Goal: Task Accomplishment & Management: Manage account settings

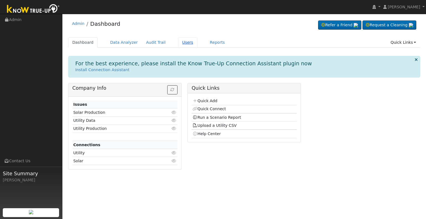
click at [178, 40] on link "Users" at bounding box center [187, 42] width 19 height 10
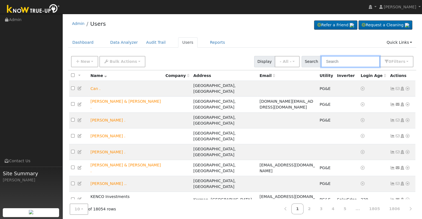
click at [341, 63] on input "text" at bounding box center [350, 61] width 59 height 11
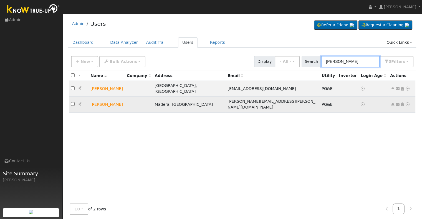
type input "[PERSON_NAME]"
click at [392, 103] on icon at bounding box center [392, 105] width 5 height 4
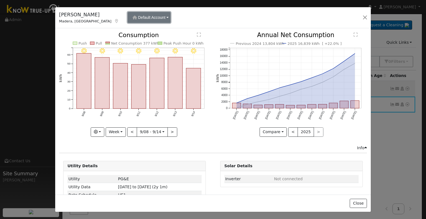
click at [149, 17] on button "Default Account" at bounding box center [149, 17] width 43 height 11
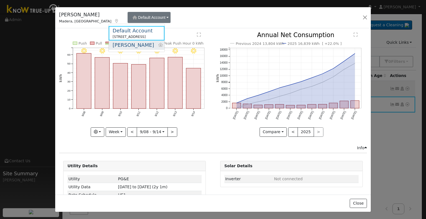
click at [132, 45] on link "[PERSON_NAME]" at bounding box center [137, 45] width 56 height 9
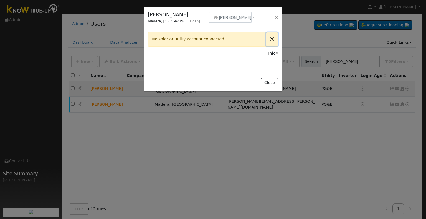
click at [273, 39] on button "Close" at bounding box center [272, 39] width 12 height 14
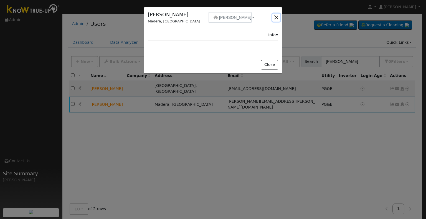
click at [276, 16] on button "button" at bounding box center [276, 18] width 8 height 8
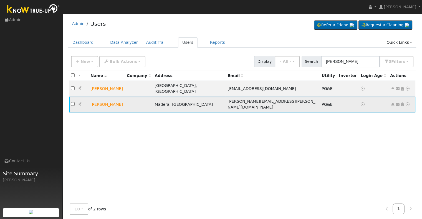
click at [393, 103] on icon at bounding box center [392, 105] width 5 height 4
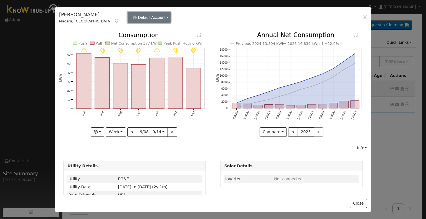
click at [149, 17] on button "Default Account" at bounding box center [149, 17] width 43 height 11
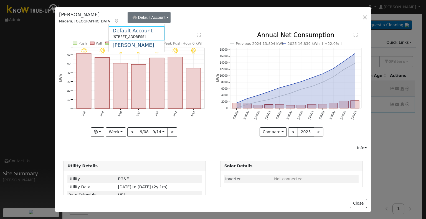
click at [190, 17] on div "[PERSON_NAME], [GEOGRAPHIC_DATA] Default Account Default Account [STREET_ADDRES…" at bounding box center [213, 17] width 316 height 21
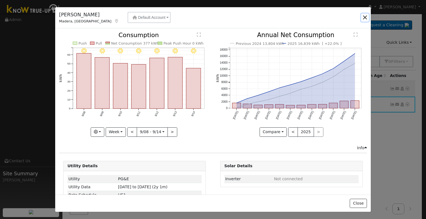
click at [365, 17] on button "button" at bounding box center [365, 18] width 8 height 8
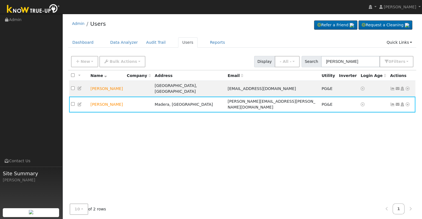
click at [219, 134] on div "All None All on page None on page Name Company Address Email Utility Inverter L…" at bounding box center [242, 136] width 348 height 132
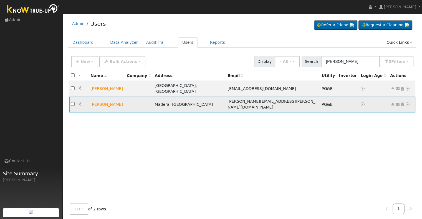
click at [392, 103] on icon at bounding box center [392, 105] width 5 height 4
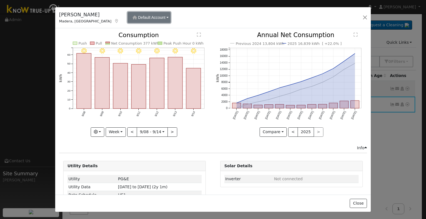
click at [147, 16] on button "Default Account" at bounding box center [149, 17] width 43 height 11
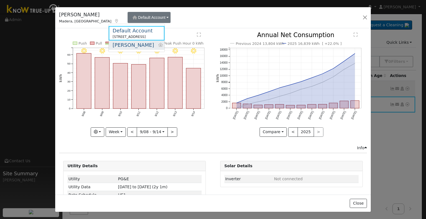
click at [137, 46] on link "[PERSON_NAME]" at bounding box center [137, 45] width 56 height 9
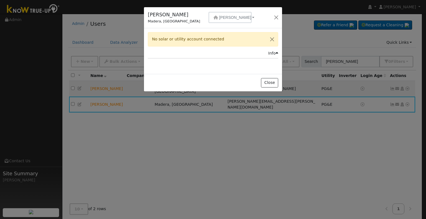
click at [193, 39] on div "No solar or utility account connected" at bounding box center [213, 39] width 130 height 14
click at [272, 40] on button "Close" at bounding box center [272, 39] width 12 height 14
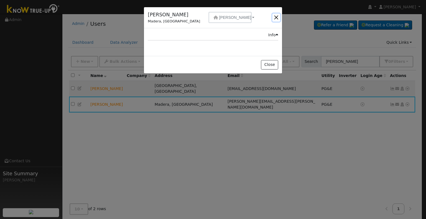
click at [275, 17] on button "button" at bounding box center [276, 18] width 8 height 8
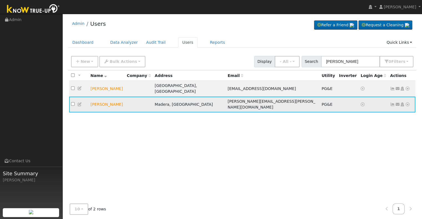
click at [409, 103] on icon at bounding box center [407, 105] width 5 height 4
click at [79, 103] on icon at bounding box center [79, 105] width 5 height 4
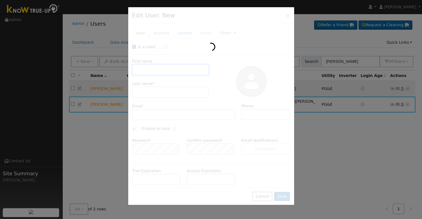
checkbox input "true"
type input "[PERSON_NAME]"
type input "[PERSON_NAME][EMAIL_ADDRESS][PERSON_NAME][DOMAIN_NAME]"
type input "5593120321"
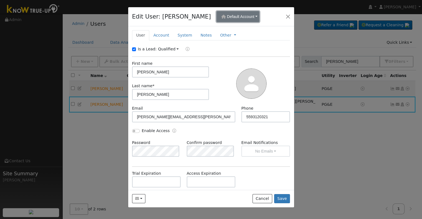
click at [254, 16] on button "Default Account" at bounding box center [237, 16] width 43 height 11
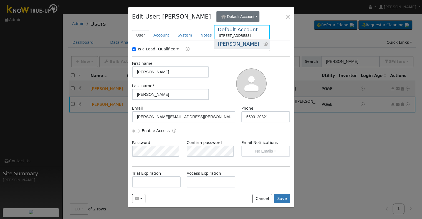
click at [244, 44] on link "[PERSON_NAME]" at bounding box center [242, 43] width 56 height 9
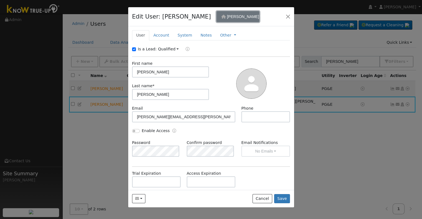
click at [240, 14] on button "[PERSON_NAME]" at bounding box center [237, 16] width 43 height 11
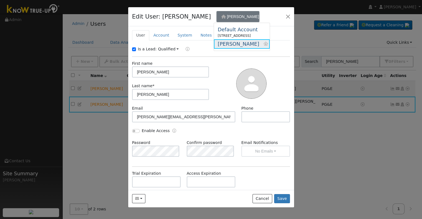
click at [245, 42] on link "[PERSON_NAME]" at bounding box center [242, 43] width 56 height 9
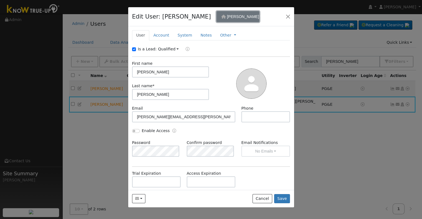
click at [240, 19] on button "[PERSON_NAME]" at bounding box center [237, 16] width 43 height 11
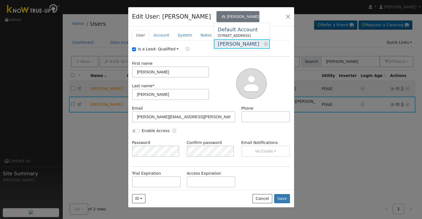
click at [238, 45] on link "[PERSON_NAME]" at bounding box center [242, 43] width 56 height 9
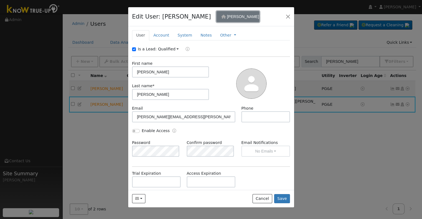
click at [232, 17] on span "[PERSON_NAME]" at bounding box center [243, 16] width 32 height 4
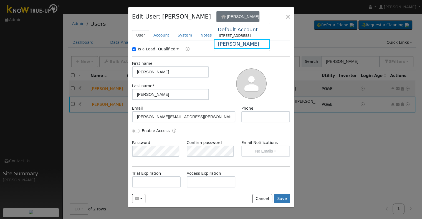
click at [228, 55] on div "Is a Lead: Qualified Unqualified Qualified First name [PERSON_NAME] name * [PER…" at bounding box center [211, 141] width 158 height 191
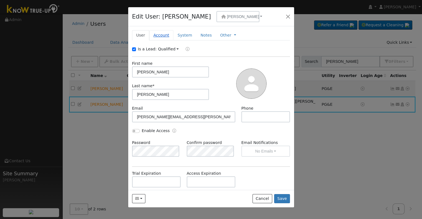
click at [157, 34] on link "Account" at bounding box center [161, 35] width 24 height 10
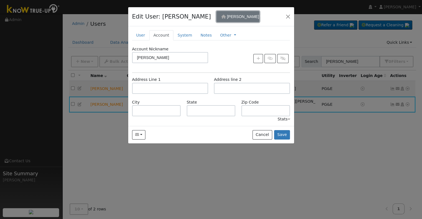
click at [241, 16] on button "[PERSON_NAME]" at bounding box center [237, 16] width 43 height 11
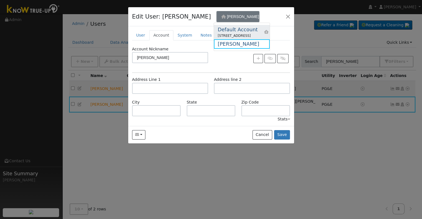
click at [237, 29] on div "Default Account" at bounding box center [238, 29] width 40 height 7
type input "Default Account"
type input "[STREET_ADDRESS]"
type input "Madera"
type input "CA"
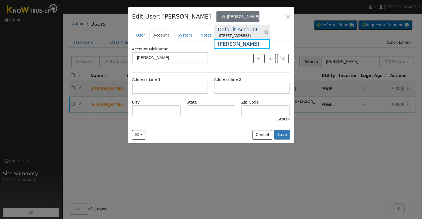
type input "93636"
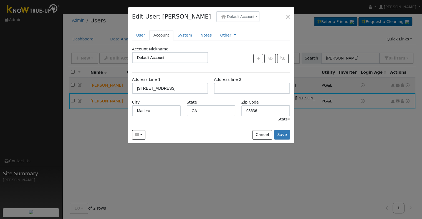
scroll to position [4, 0]
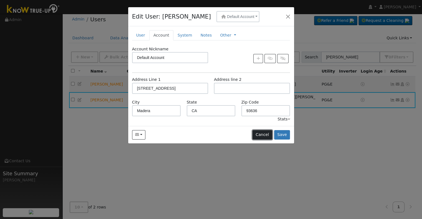
click at [267, 130] on button "Cancel" at bounding box center [263, 134] width 20 height 9
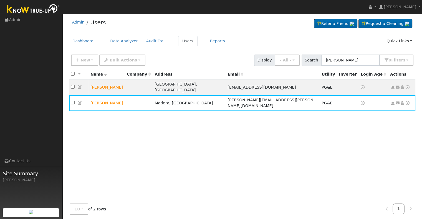
scroll to position [0, 0]
